Goal: Navigation & Orientation: Find specific page/section

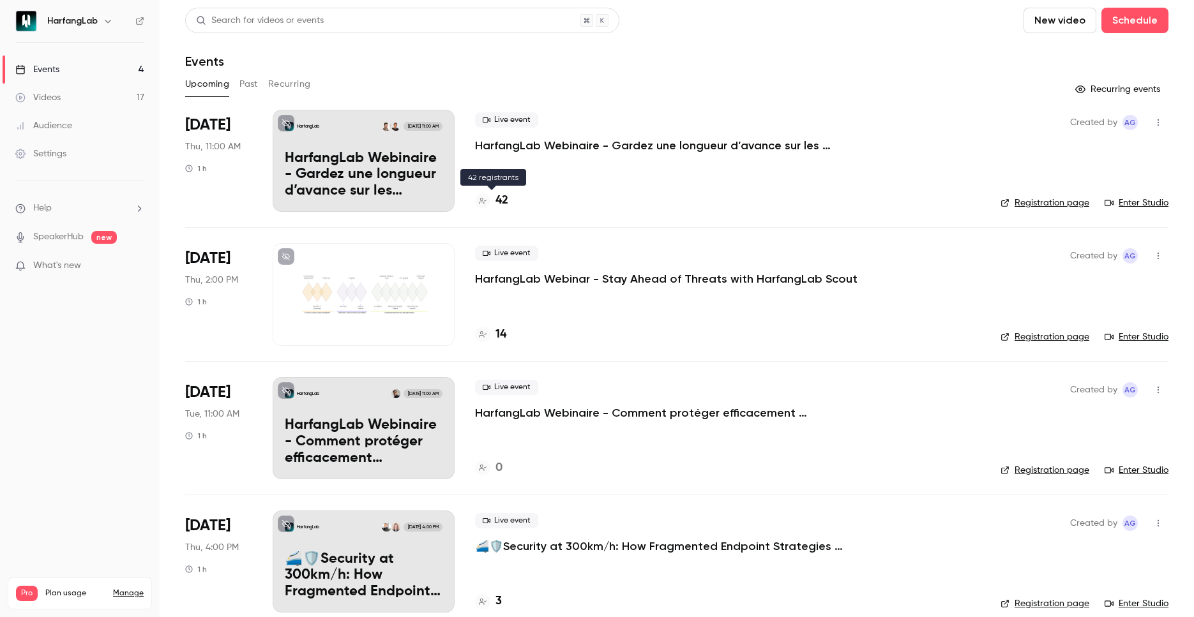
click at [503, 203] on h4 "42" at bounding box center [502, 200] width 13 height 17
click at [503, 336] on h4 "14" at bounding box center [501, 334] width 11 height 17
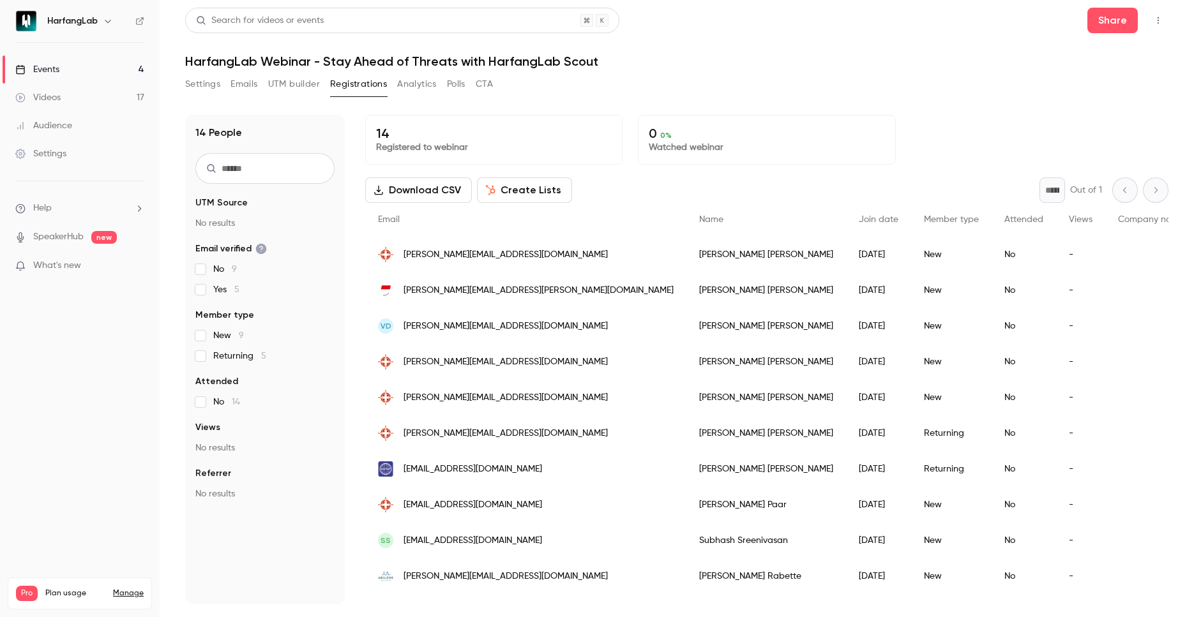
click at [101, 70] on link "Events 4" at bounding box center [80, 70] width 160 height 28
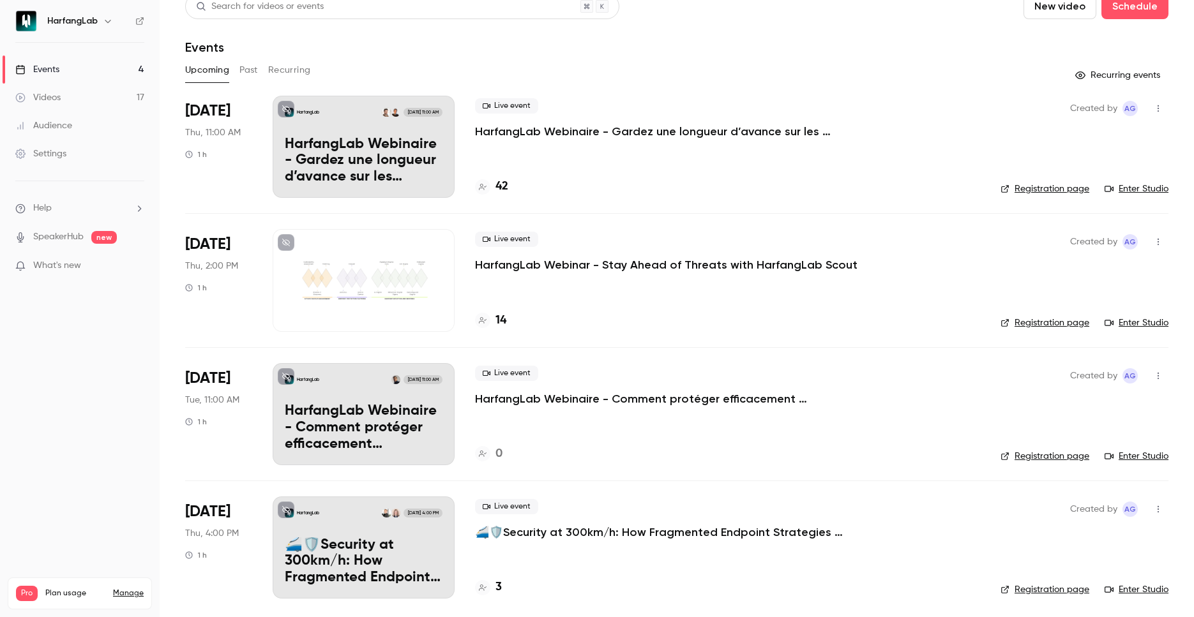
scroll to position [19, 0]
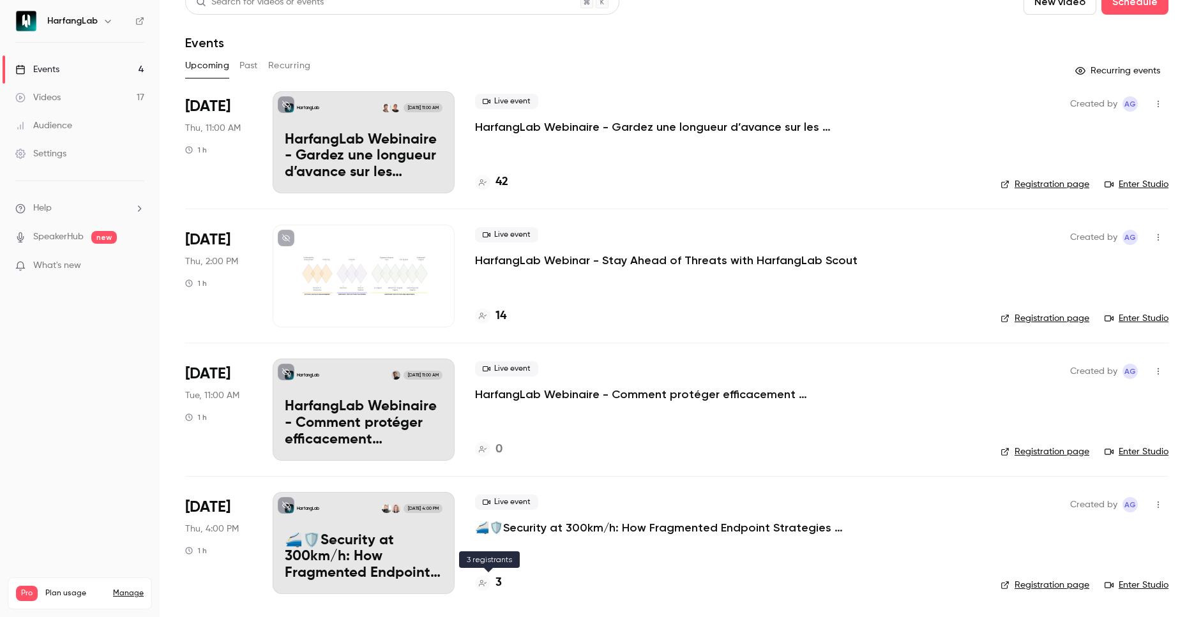
click at [501, 592] on h4 "3" at bounding box center [499, 583] width 6 height 17
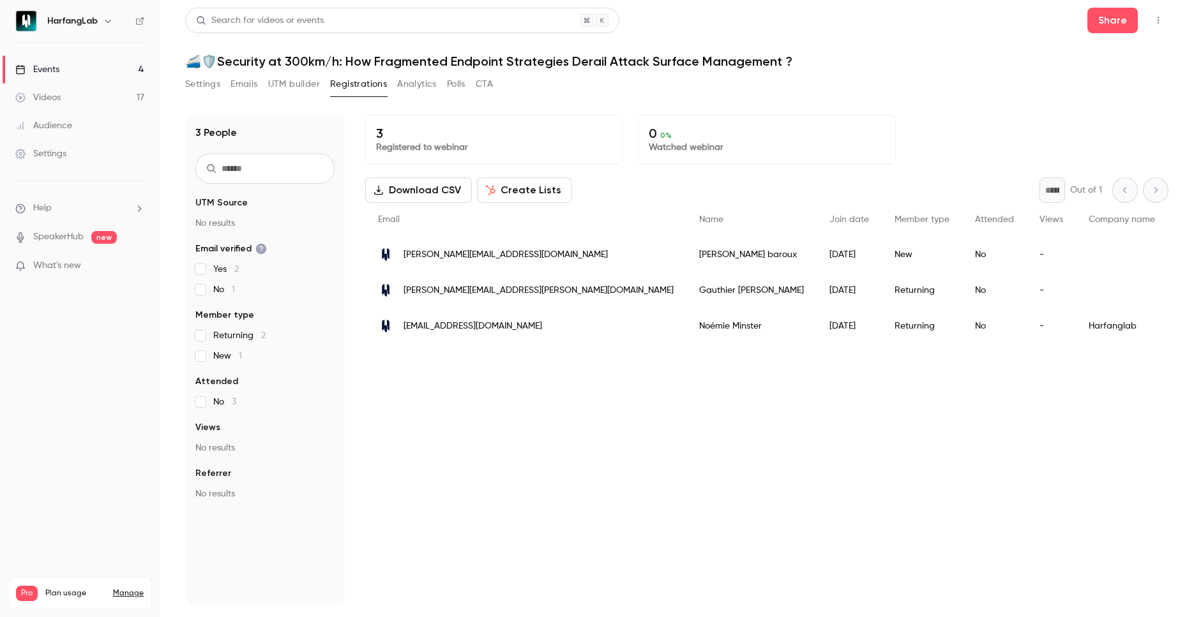
click at [61, 70] on link "Events 4" at bounding box center [80, 70] width 160 height 28
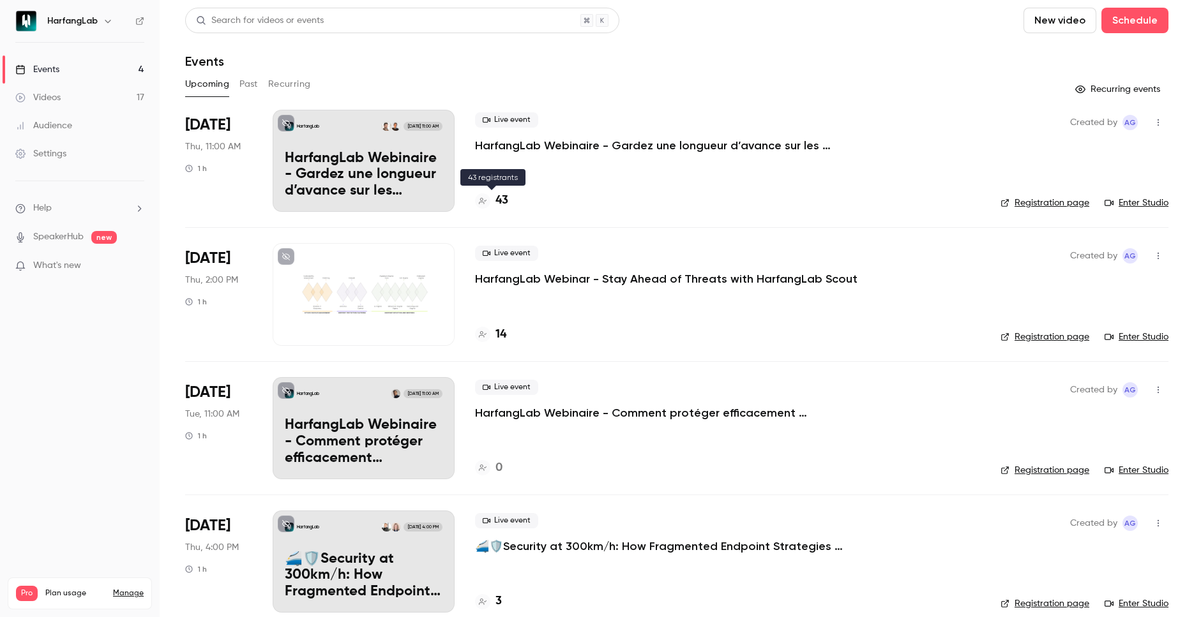
click at [504, 199] on h4 "43" at bounding box center [502, 200] width 13 height 17
